Goal: Find specific page/section

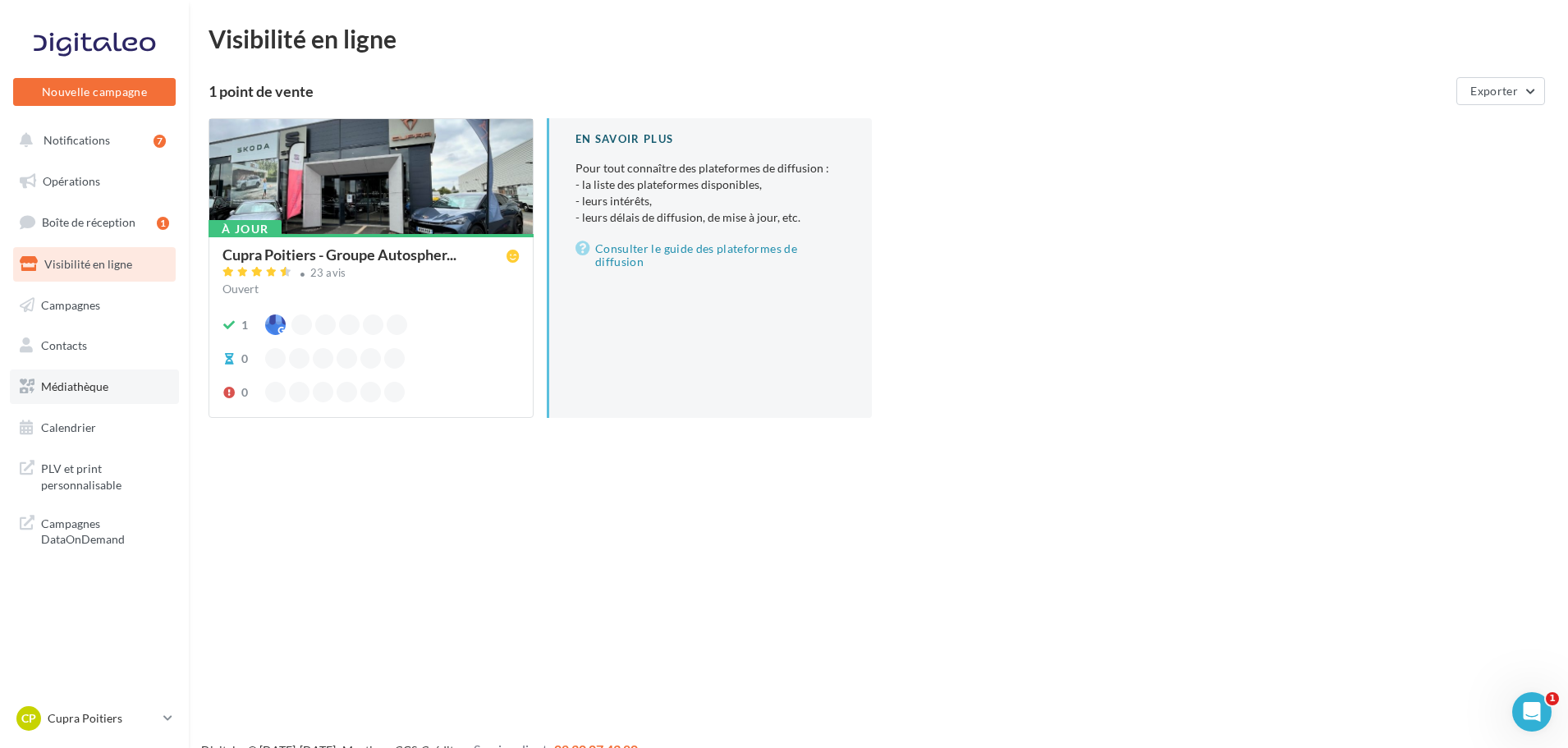
click at [143, 388] on link "Médiathèque" at bounding box center [95, 386] width 169 height 34
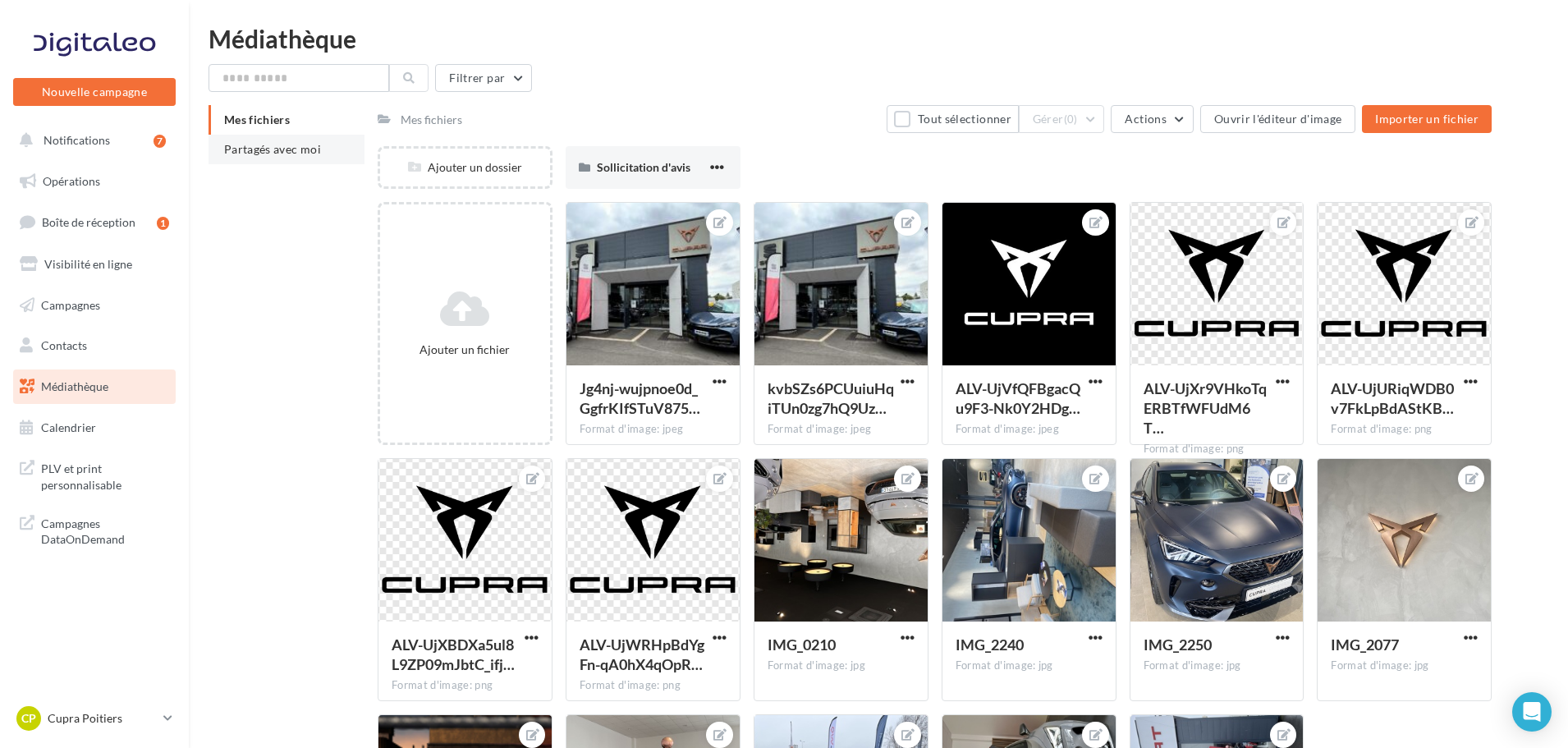
click at [317, 148] on span "Partagés avec moi" at bounding box center [273, 149] width 97 height 14
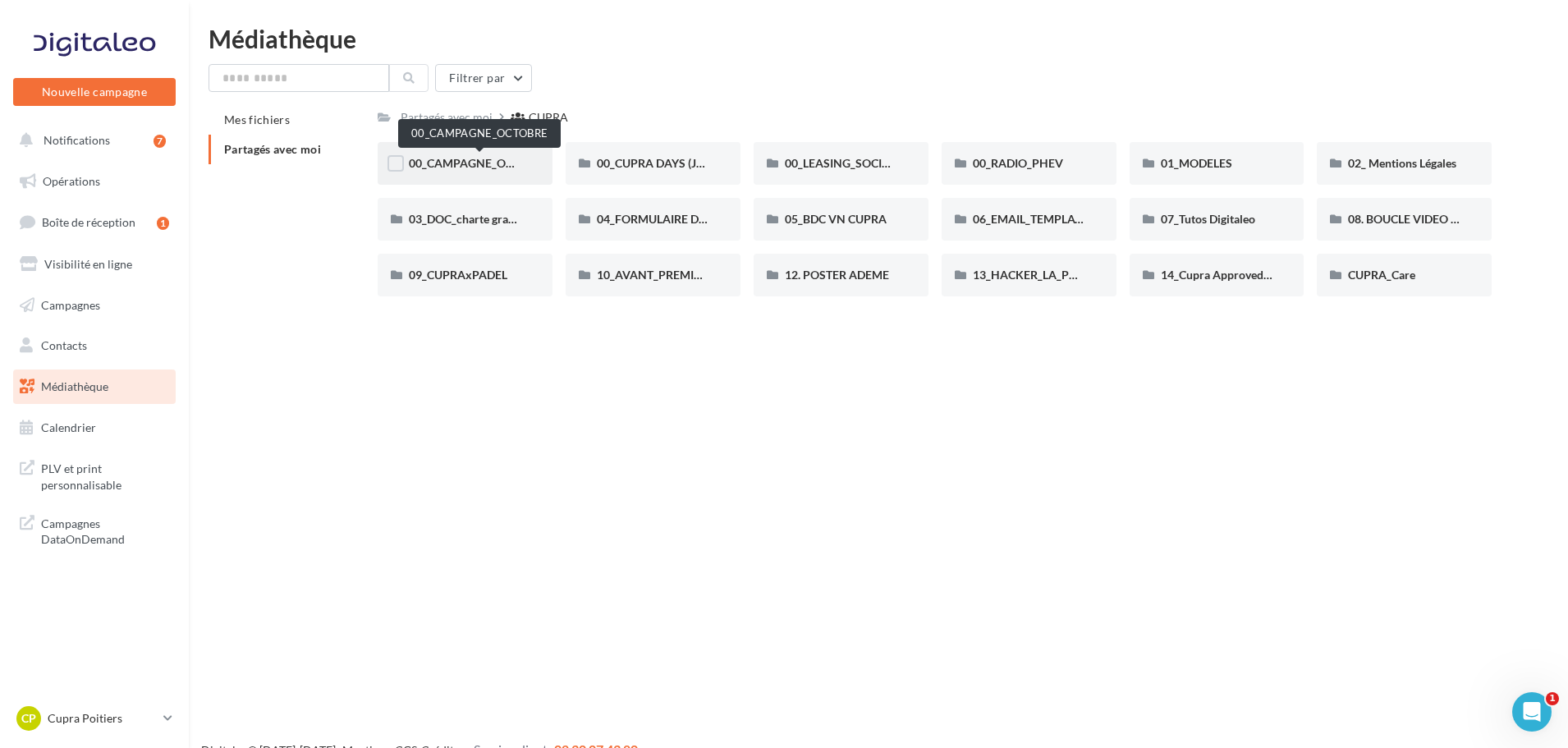
click at [486, 161] on span "00_CAMPAGNE_OCTOBRE" at bounding box center [479, 163] width 140 height 14
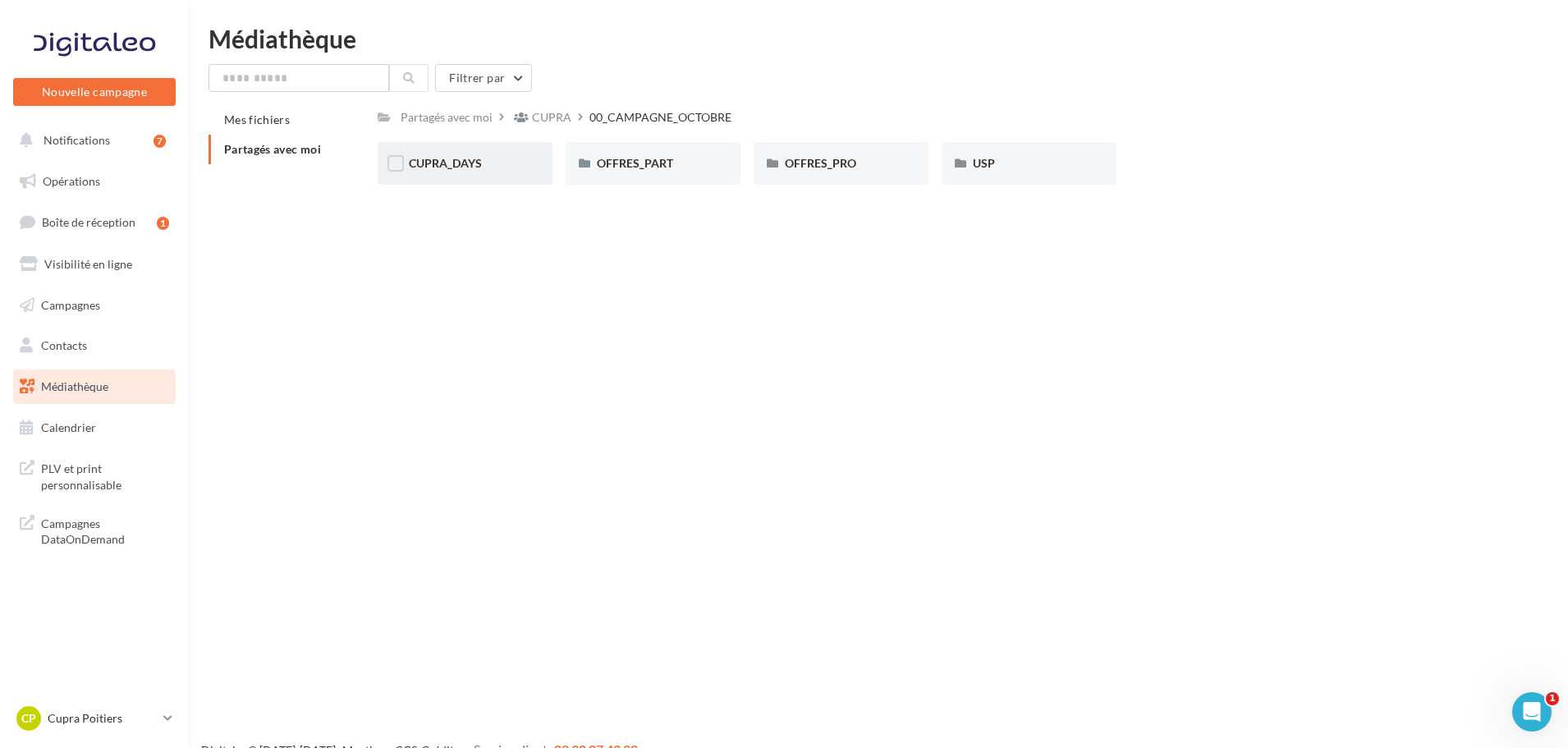
click at [472, 176] on div "CUPRA_DAYS" at bounding box center [464, 163] width 175 height 42
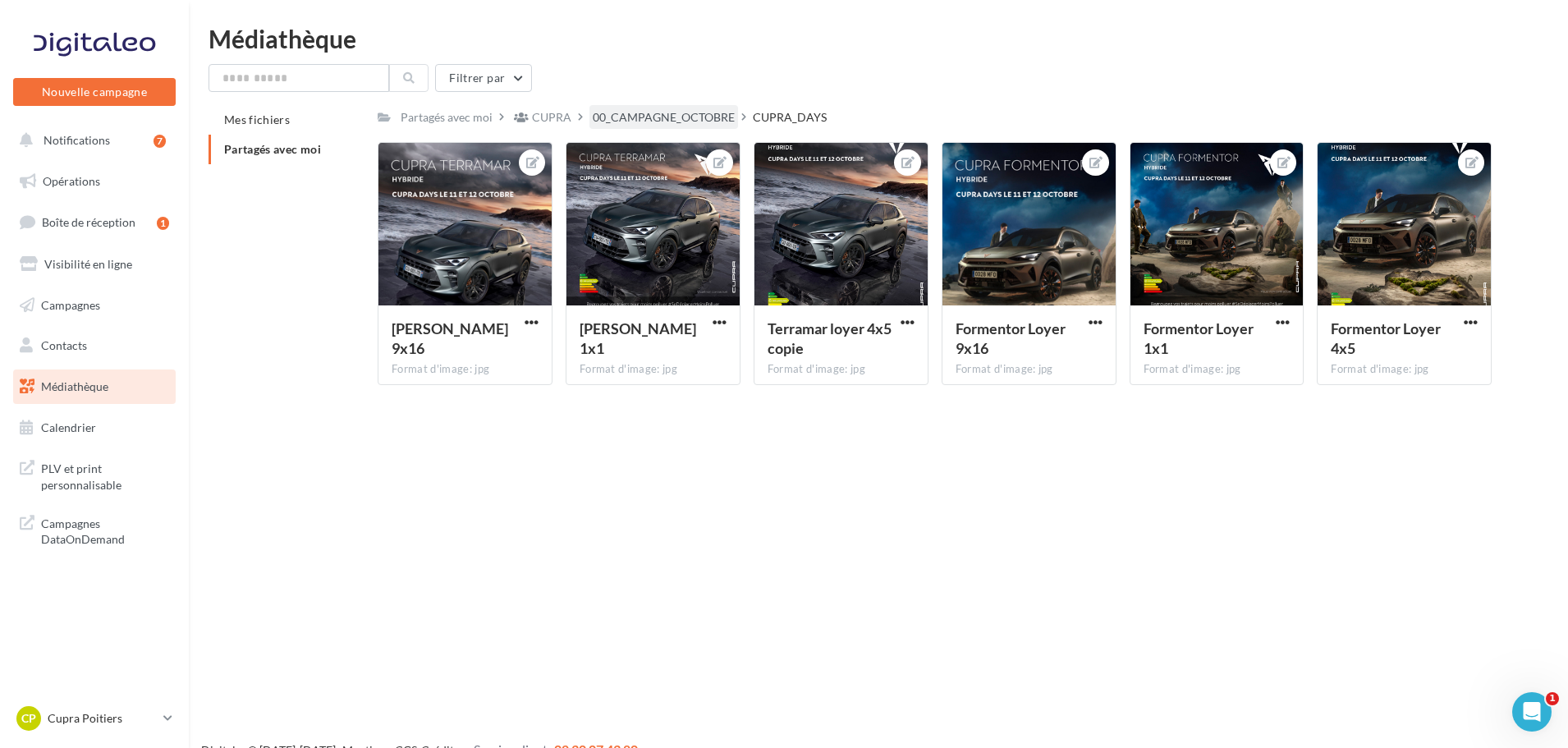
click at [647, 109] on div "00_CAMPAGNE_OCTOBRE" at bounding box center [663, 117] width 142 height 16
